Goal: Information Seeking & Learning: Learn about a topic

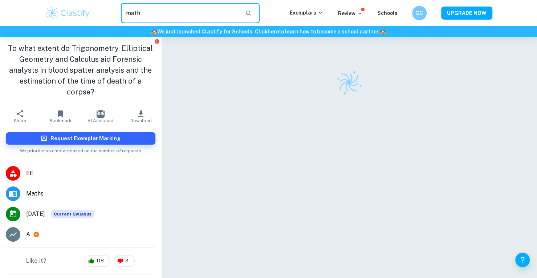
type input "math"
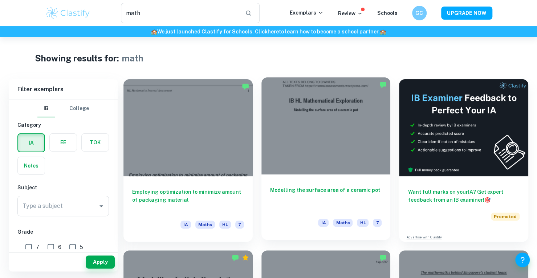
click at [302, 137] on div at bounding box center [326, 125] width 129 height 97
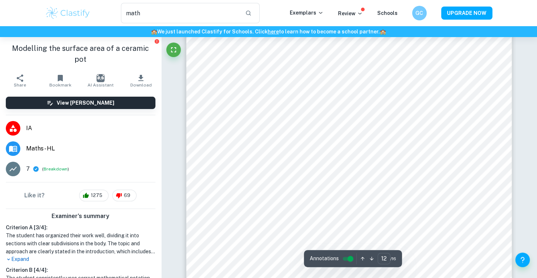
scroll to position [5453, 0]
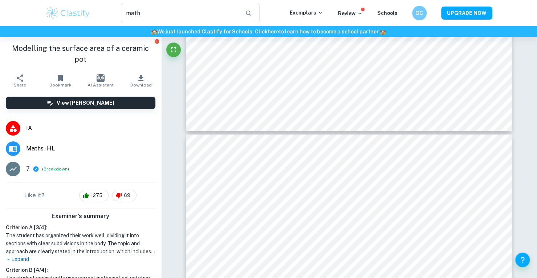
type input "11"
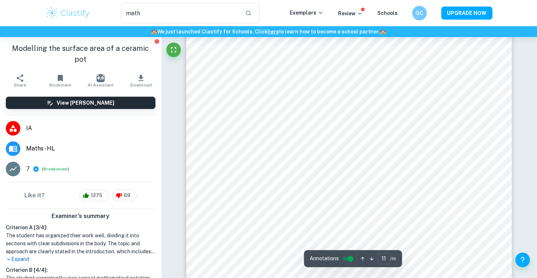
scroll to position [4917, 0]
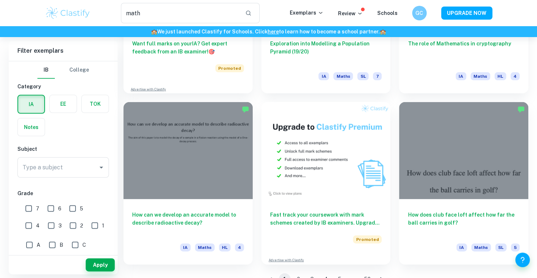
scroll to position [1190, 0]
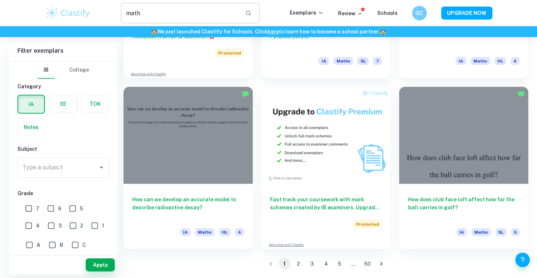
click at [196, 8] on input "math" at bounding box center [180, 13] width 119 height 20
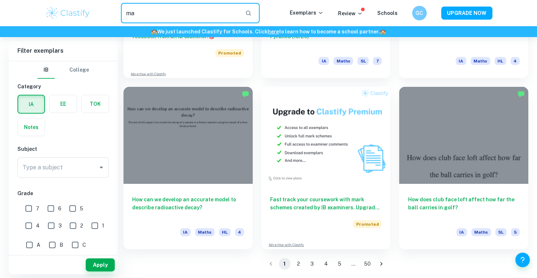
type input "m"
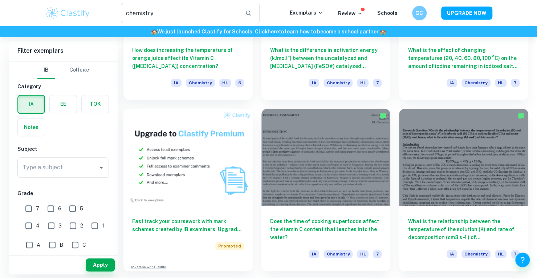
scroll to position [313, 0]
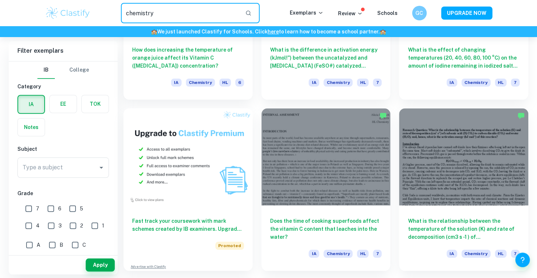
drag, startPoint x: 158, startPoint y: 10, endPoint x: 65, endPoint y: 18, distance: 93.4
click at [65, 18] on div "chemistry ​ Exemplars Review Schools GC UPGRADE NOW" at bounding box center [268, 13] width 465 height 20
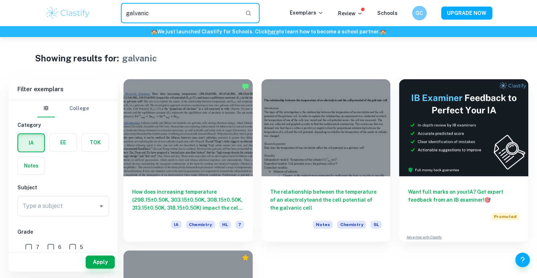
drag, startPoint x: 169, startPoint y: 21, endPoint x: 72, endPoint y: 31, distance: 97.9
click at [72, 31] on header "galvanic ​ Exemplars Review Schools GC UPGRADE NOW 🏫 We just launched Clastify …" at bounding box center [268, 18] width 537 height 37
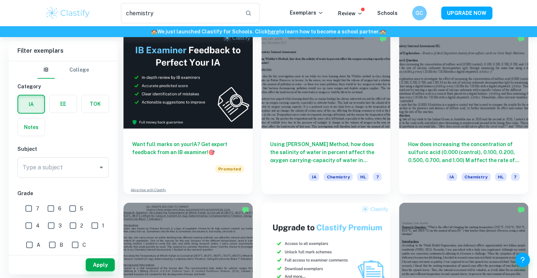
scroll to position [1144, 0]
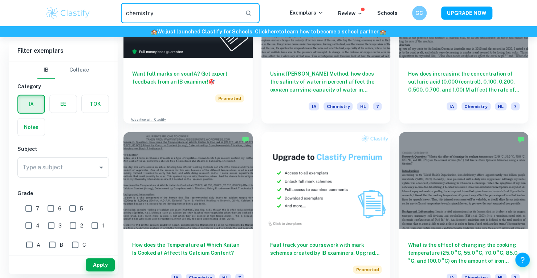
drag, startPoint x: 180, startPoint y: 9, endPoint x: 84, endPoint y: 9, distance: 95.9
click at [84, 9] on div "chemistry ​ Exemplars Review Schools GC UPGRADE NOW" at bounding box center [268, 13] width 465 height 20
type input "physics"
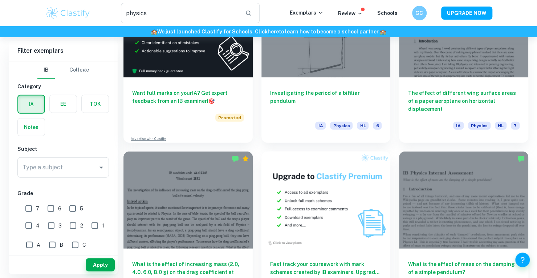
scroll to position [1190, 0]
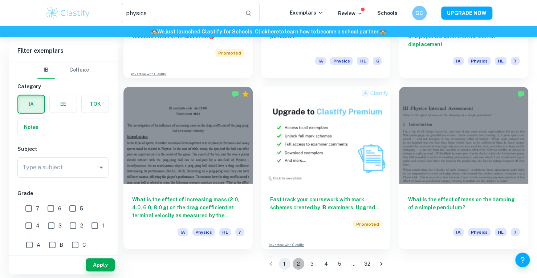
drag, startPoint x: 298, startPoint y: 269, endPoint x: 326, endPoint y: 265, distance: 28.0
click at [326, 265] on ul "1 2 3 4 5 … 32" at bounding box center [326, 264] width 124 height 12
click at [299, 262] on button "2" at bounding box center [299, 264] width 12 height 12
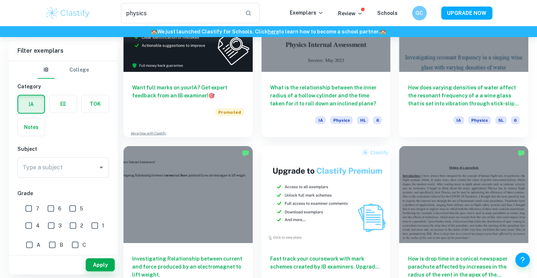
scroll to position [1190, 0]
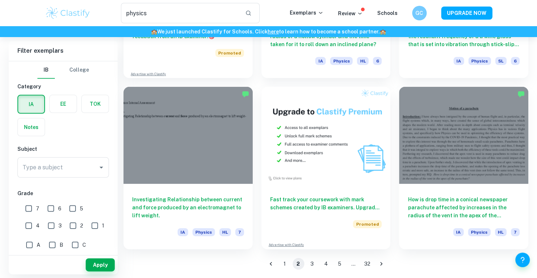
click at [284, 262] on button "1" at bounding box center [285, 264] width 12 height 12
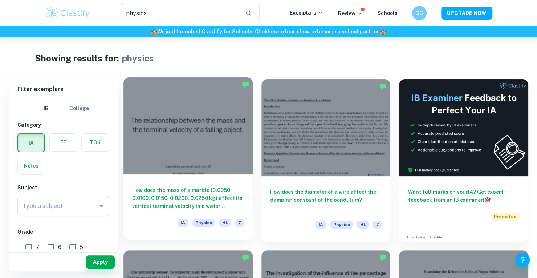
click at [227, 124] on div at bounding box center [188, 125] width 129 height 97
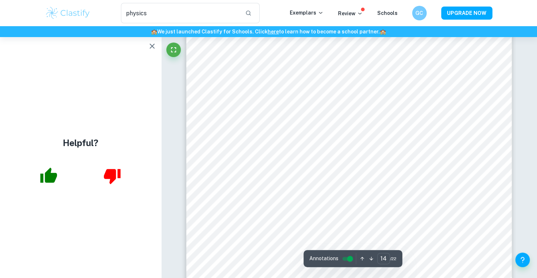
scroll to position [6359, 0]
type input "13"
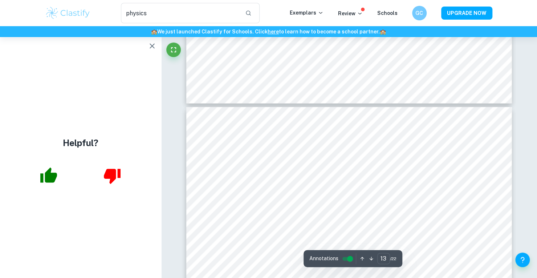
scroll to position [5649, 0]
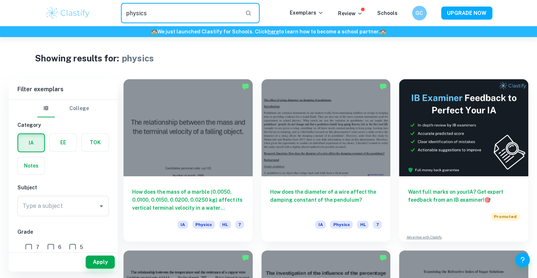
drag, startPoint x: 195, startPoint y: 16, endPoint x: 113, endPoint y: 10, distance: 81.7
click at [113, 10] on div "physics ​" at bounding box center [190, 13] width 199 height 20
type input "chem"
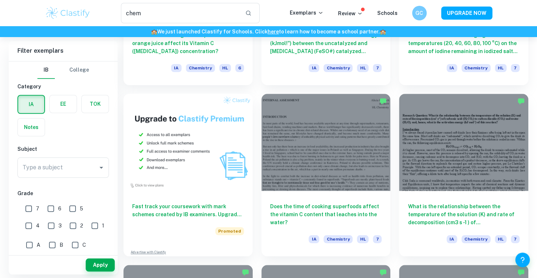
scroll to position [329, 0]
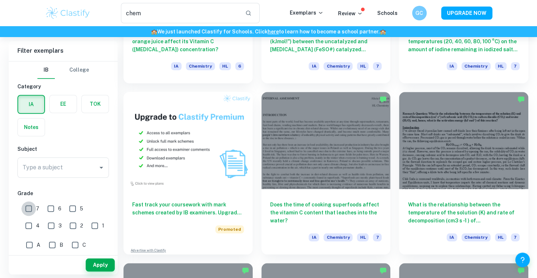
click at [26, 214] on input "7" at bounding box center [28, 208] width 15 height 15
checkbox input "true"
click at [53, 205] on input "6" at bounding box center [51, 208] width 15 height 15
checkbox input "true"
click at [97, 266] on button "Apply" at bounding box center [100, 264] width 29 height 13
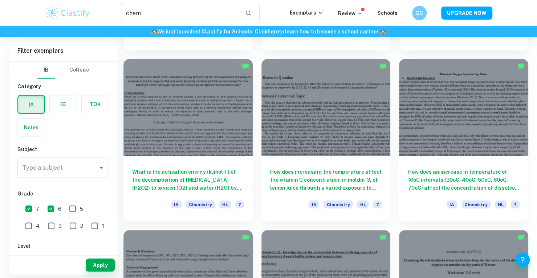
scroll to position [705, 0]
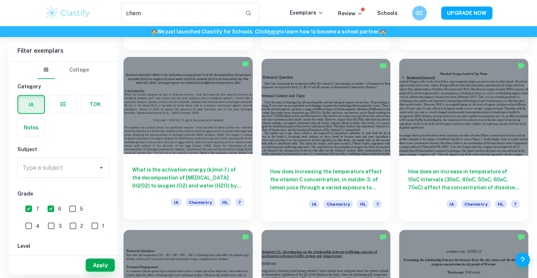
click at [206, 165] on h6 "What is the activation energy (kJmol-1 ) of the decomposition of [MEDICAL_DATA]…" at bounding box center [188, 177] width 112 height 24
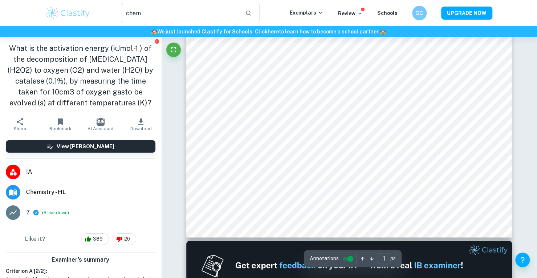
scroll to position [524, 0]
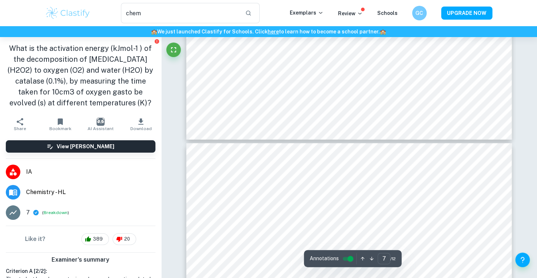
type input "8"
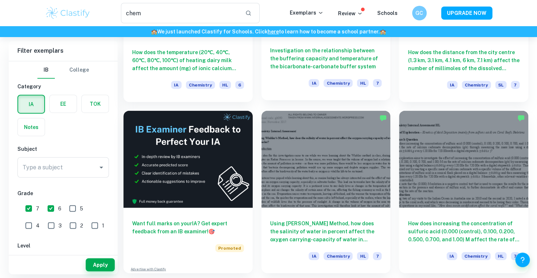
scroll to position [995, 0]
